Goal: Find specific page/section: Find specific page/section

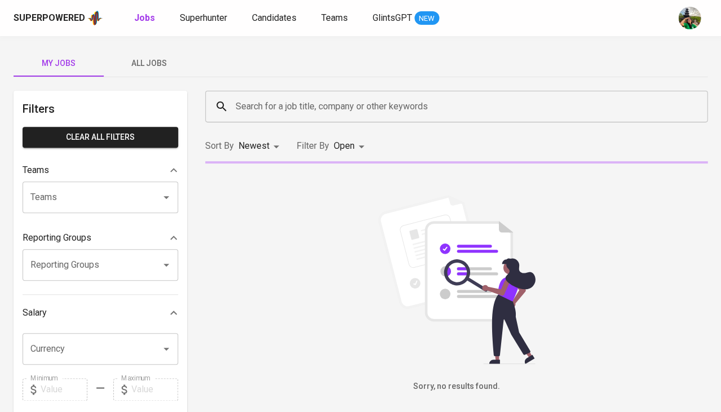
click at [135, 60] on span "All Jobs" at bounding box center [148, 63] width 77 height 14
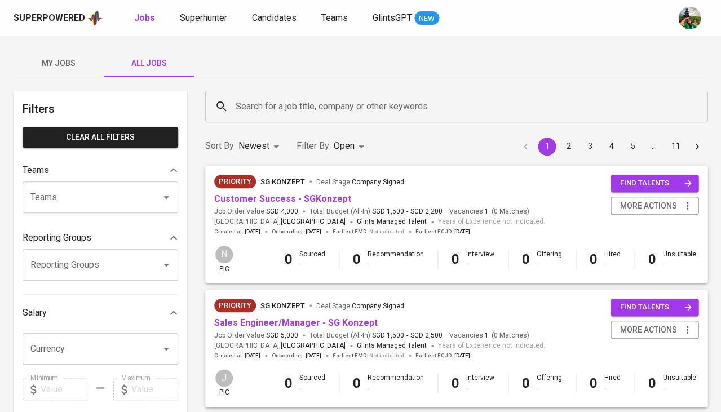
click at [252, 104] on input "Search for a job title, company or other keywords" at bounding box center [459, 106] width 452 height 21
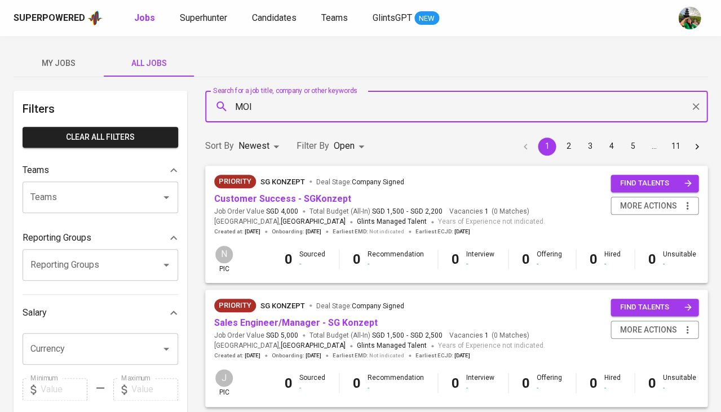
type input "MOI"
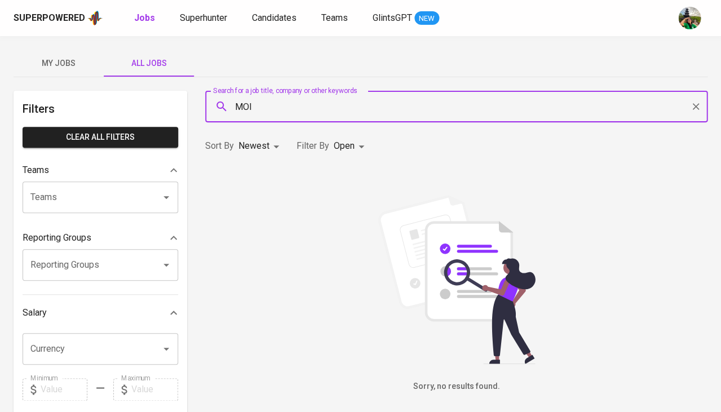
click at [257, 149] on body "Superpowered Jobs Superhunter Candidates Teams GlintsGPT NEW My Jobs All Jobs F…" at bounding box center [360, 384] width 721 height 769
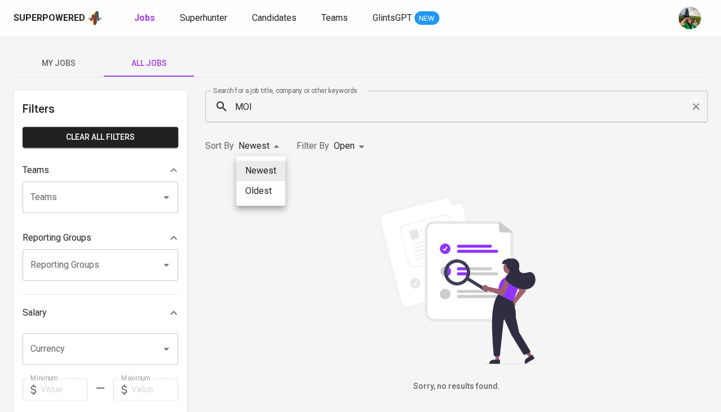
click at [337, 148] on div at bounding box center [360, 206] width 721 height 412
click at [337, 148] on body "Superpowered Jobs Superhunter Candidates Teams GlintsGPT NEW My Jobs All Jobs F…" at bounding box center [360, 384] width 721 height 769
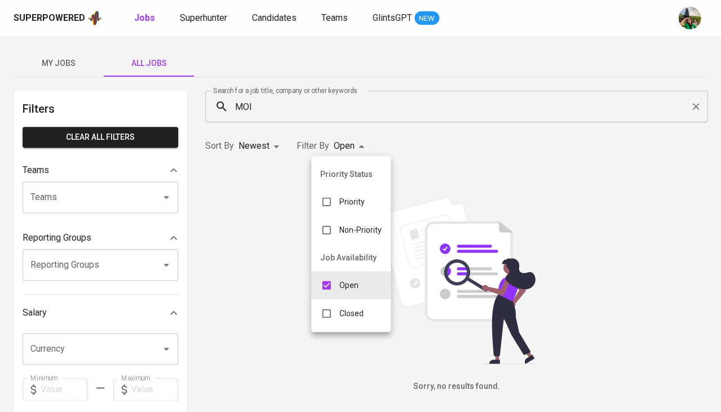
click at [345, 320] on li "Closed" at bounding box center [350, 313] width 79 height 28
type input "OPEN,CLOSE"
checkbox input "true"
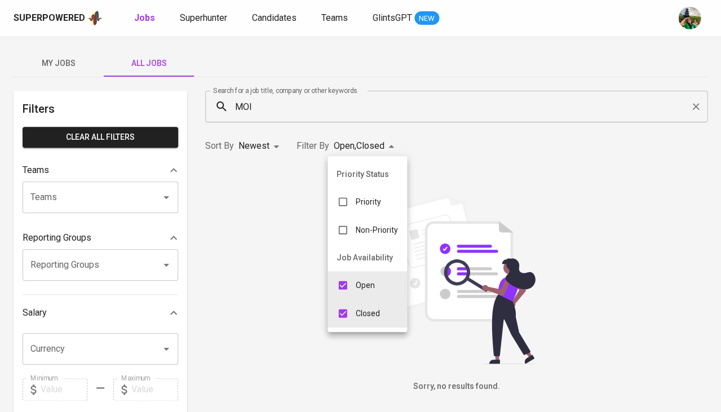
click at [361, 274] on div "Open" at bounding box center [355, 284] width 56 height 21
type input "CLOSE"
checkbox input "false"
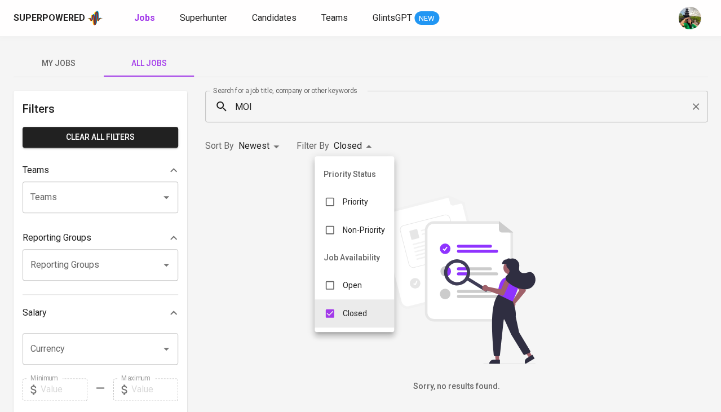
click at [373, 113] on div at bounding box center [360, 206] width 721 height 412
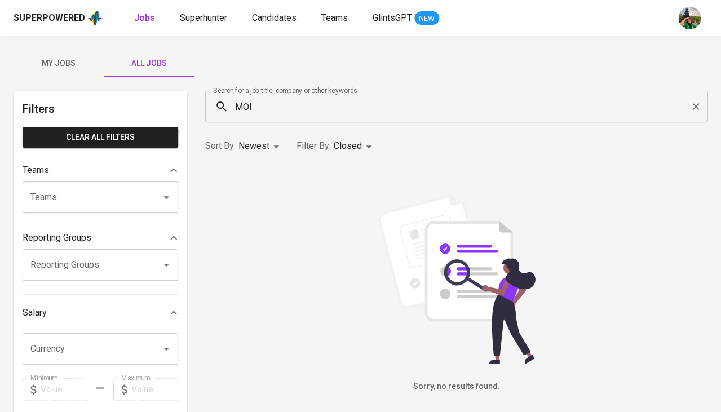
click at [333, 99] on input "MOI" at bounding box center [459, 106] width 452 height 21
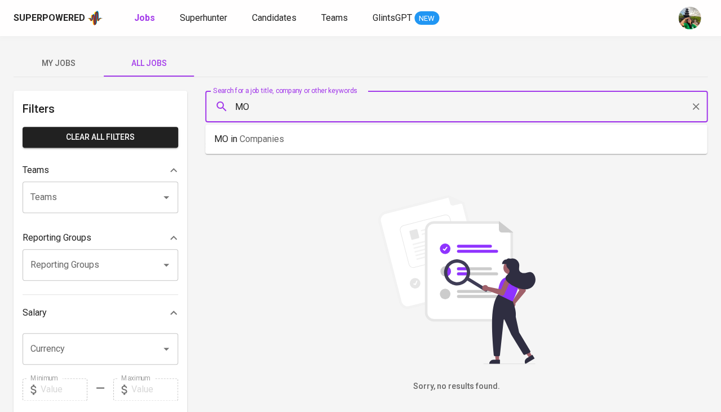
type input "M"
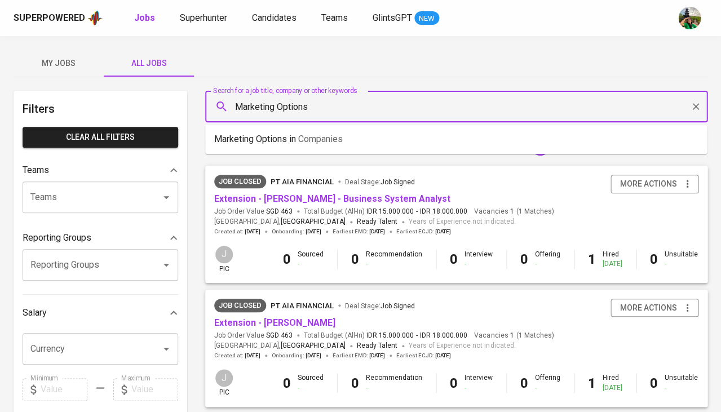
type input "Marketing Options"
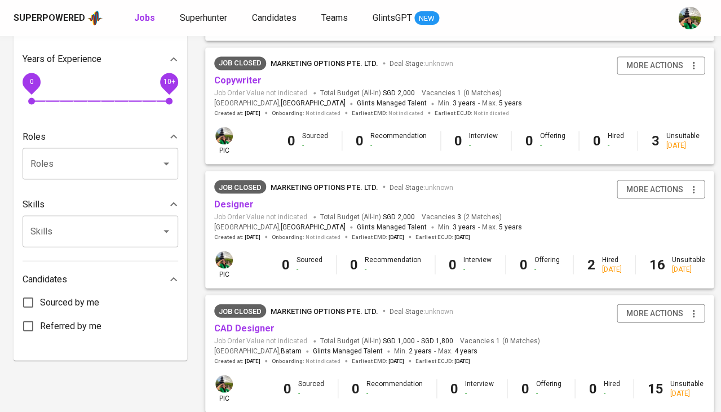
scroll to position [376, 0]
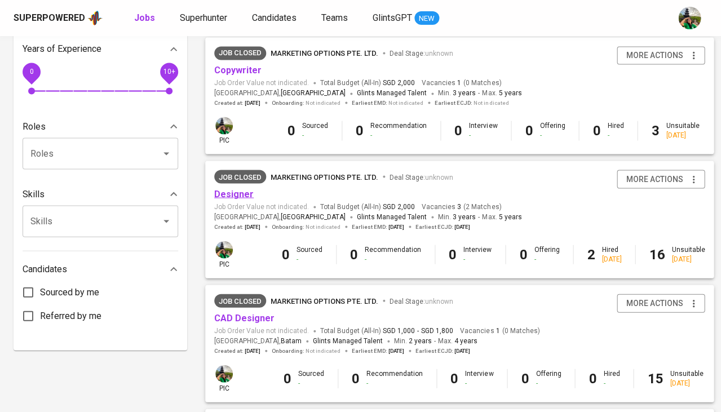
click at [233, 188] on link "Designer" at bounding box center [233, 193] width 39 height 11
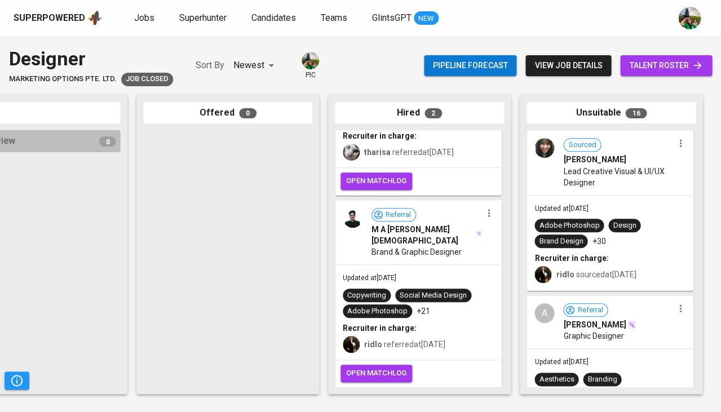
scroll to position [95, 0]
click at [390, 266] on div "Updated at [DATE] Copywriting Social Media Design Adobe Photoshop +21 Recruiter…" at bounding box center [418, 312] width 164 height 95
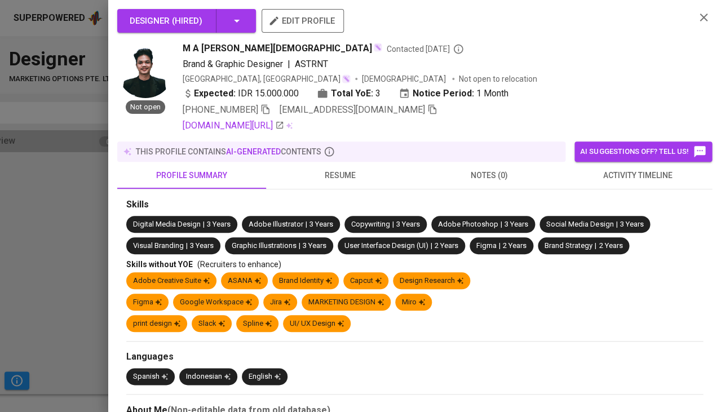
click at [330, 171] on span "resume" at bounding box center [340, 175] width 135 height 14
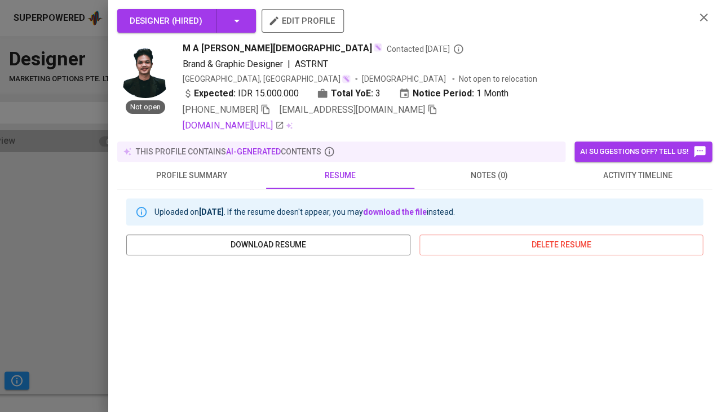
click at [41, 308] on div at bounding box center [360, 206] width 721 height 412
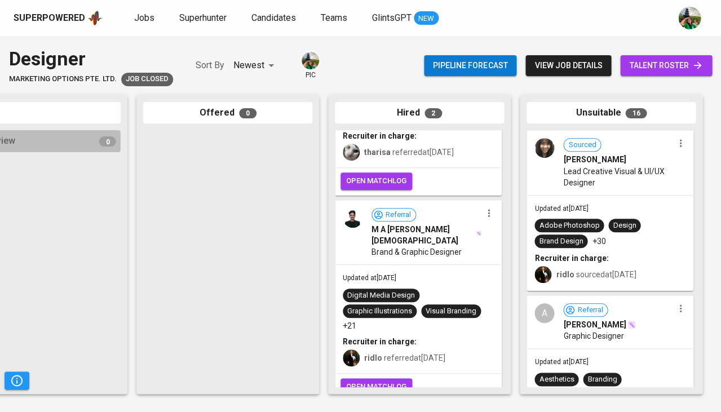
click at [576, 63] on span "view job details" at bounding box center [568, 66] width 68 height 14
